Goal: Go to known website: Access a specific website the user already knows

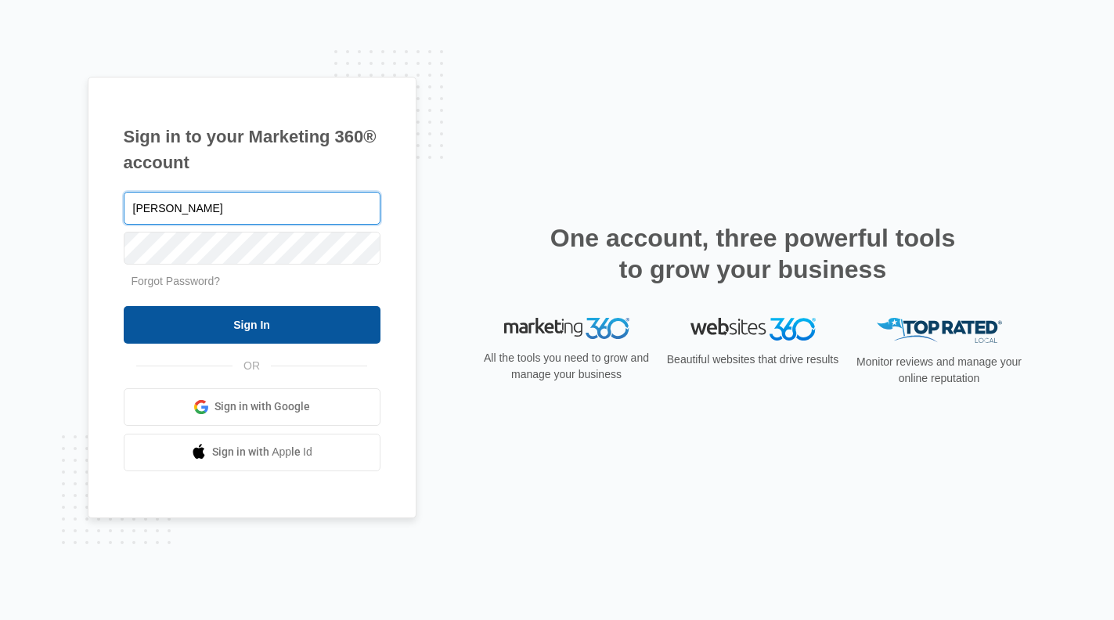
type input "[PERSON_NAME][EMAIL_ADDRESS][DOMAIN_NAME]"
click at [276, 324] on input "Sign In" at bounding box center [252, 325] width 257 height 38
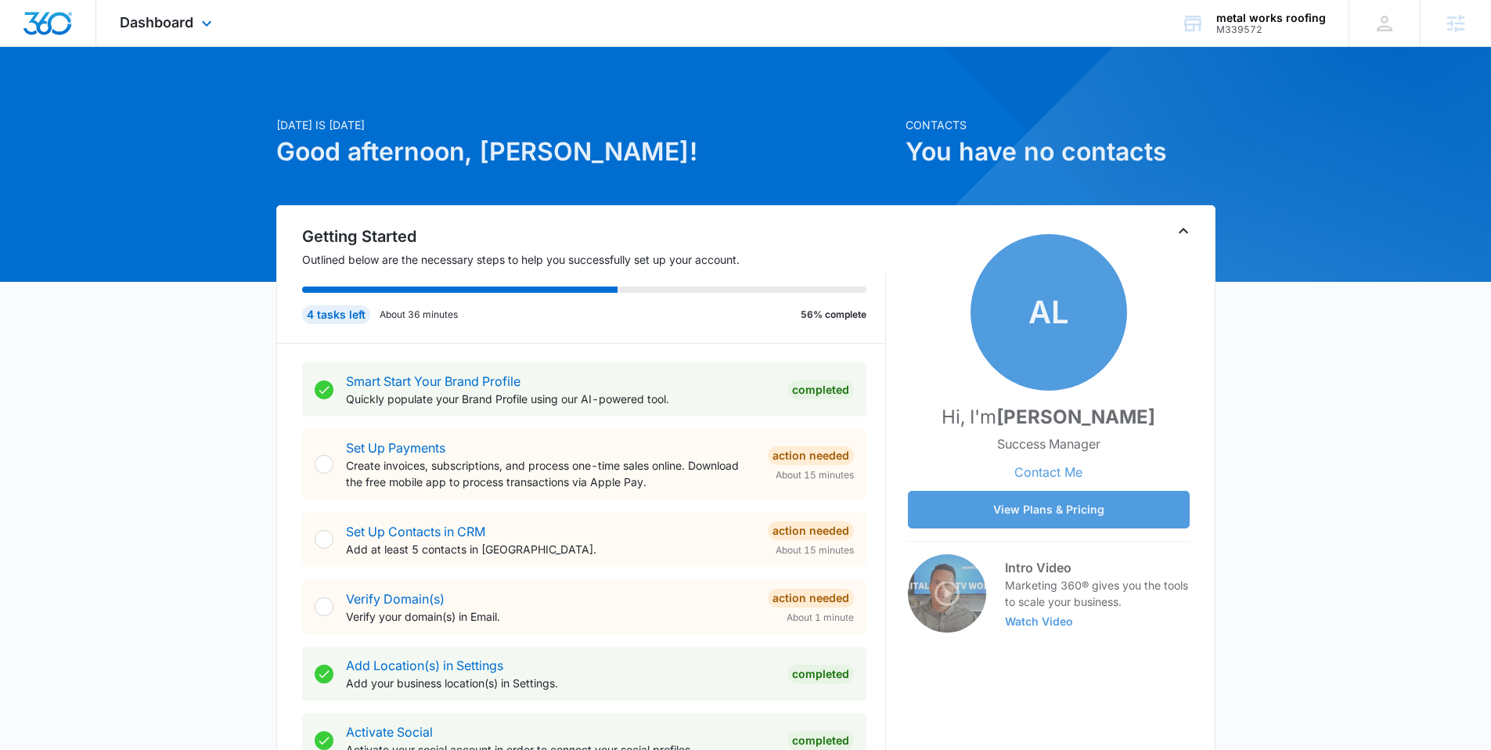
click at [175, 38] on div "Dashboard Apps Reputation Websites Forms CRM Email Social Shop Content Ads Inte…" at bounding box center [167, 23] width 143 height 46
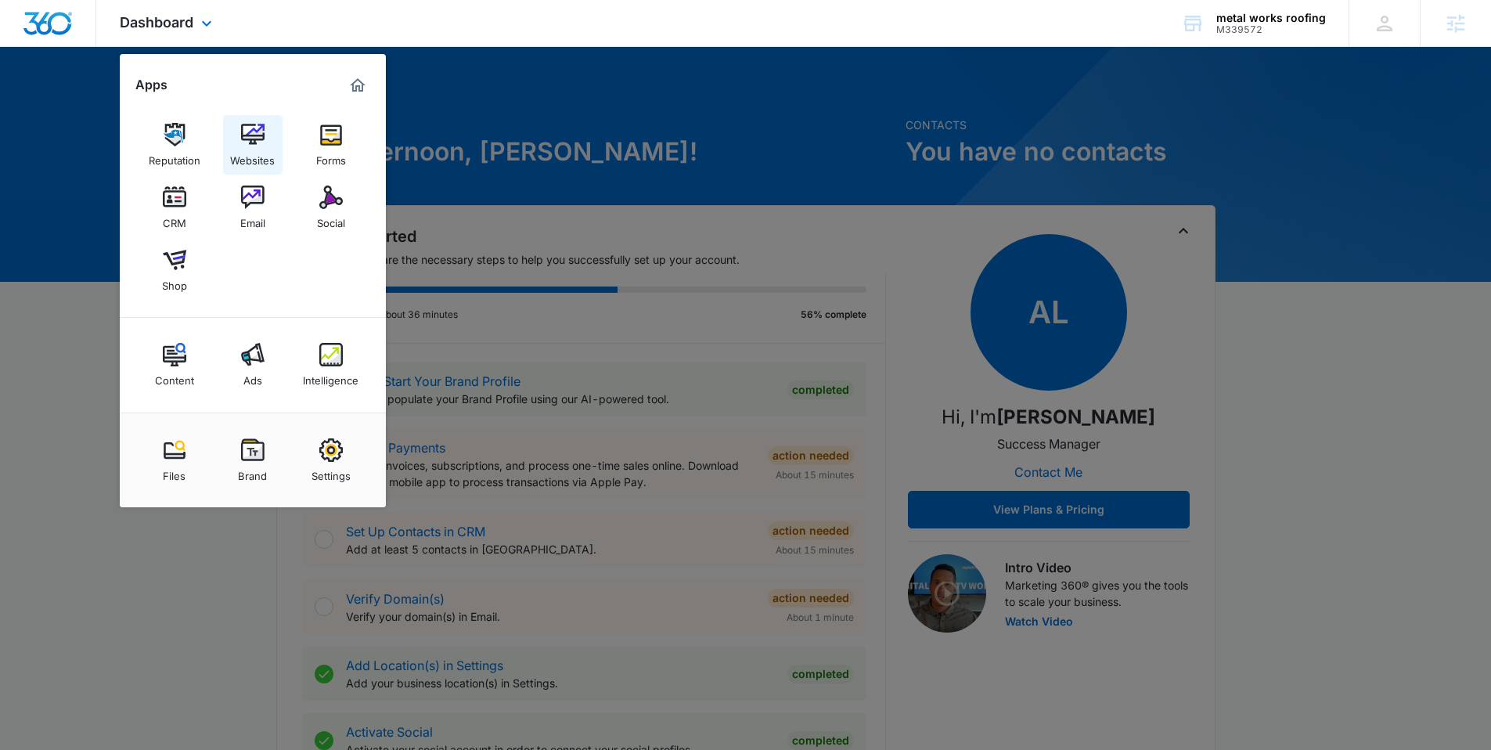
click at [257, 124] on img at bounding box center [252, 134] width 23 height 23
